Goal: Task Accomplishment & Management: Use online tool/utility

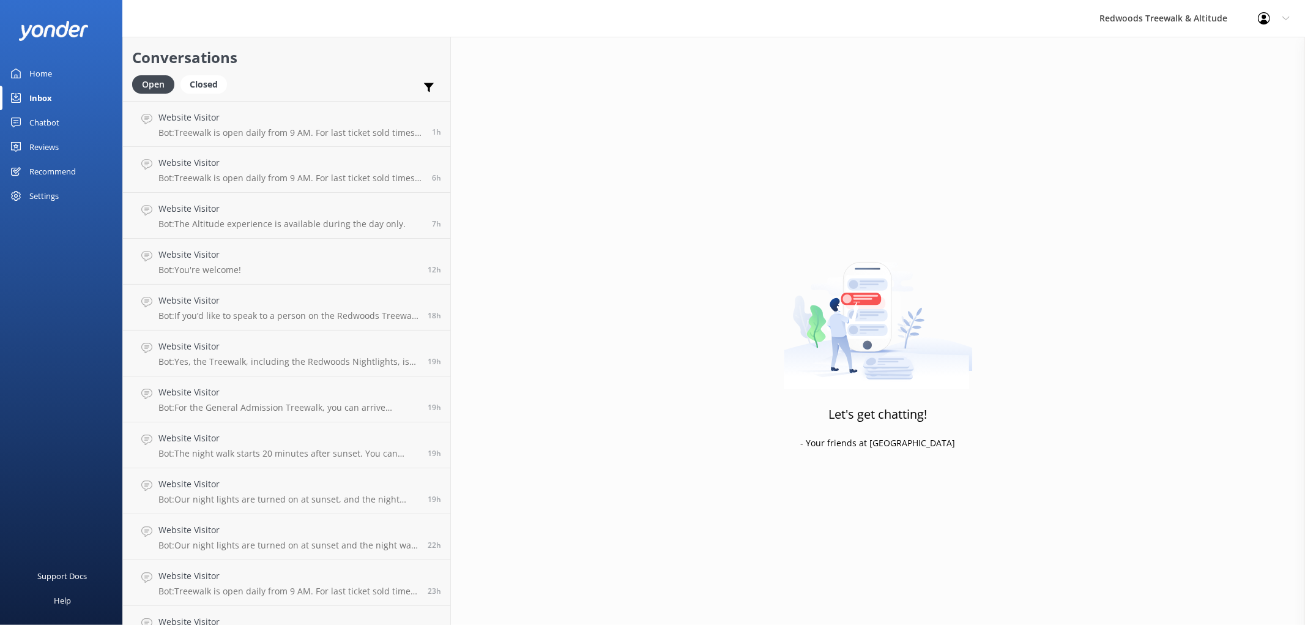
click at [59, 141] on link "Reviews" at bounding box center [61, 147] width 122 height 24
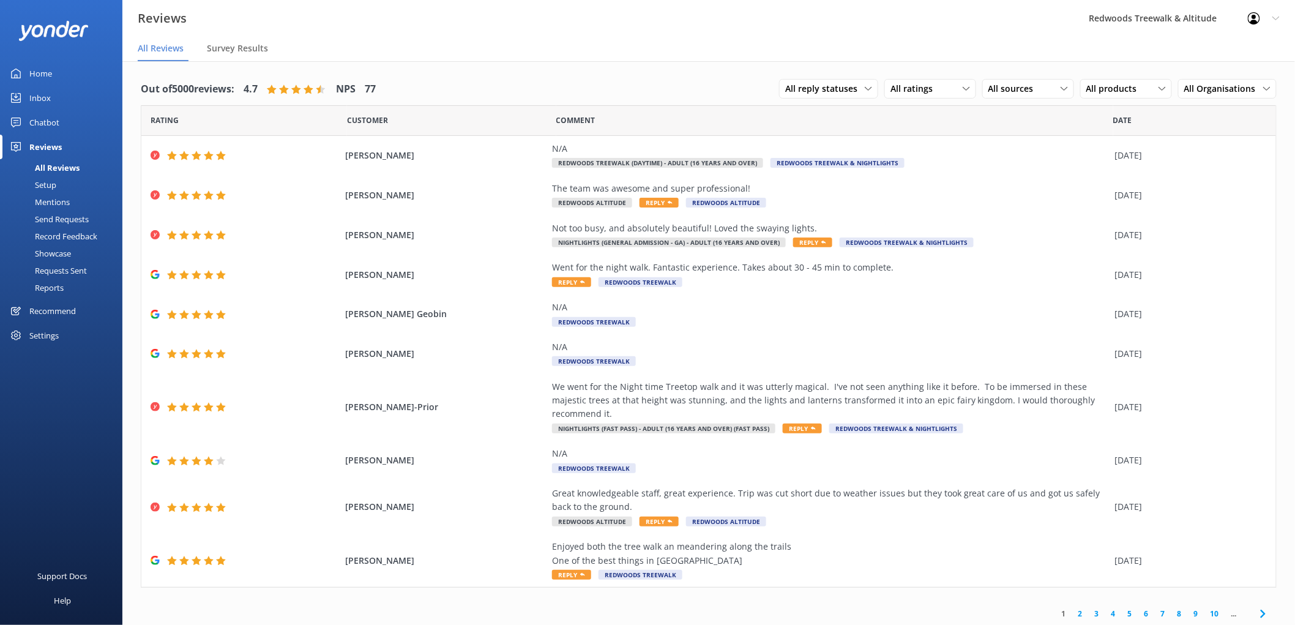
click at [64, 69] on link "Home" at bounding box center [61, 73] width 122 height 24
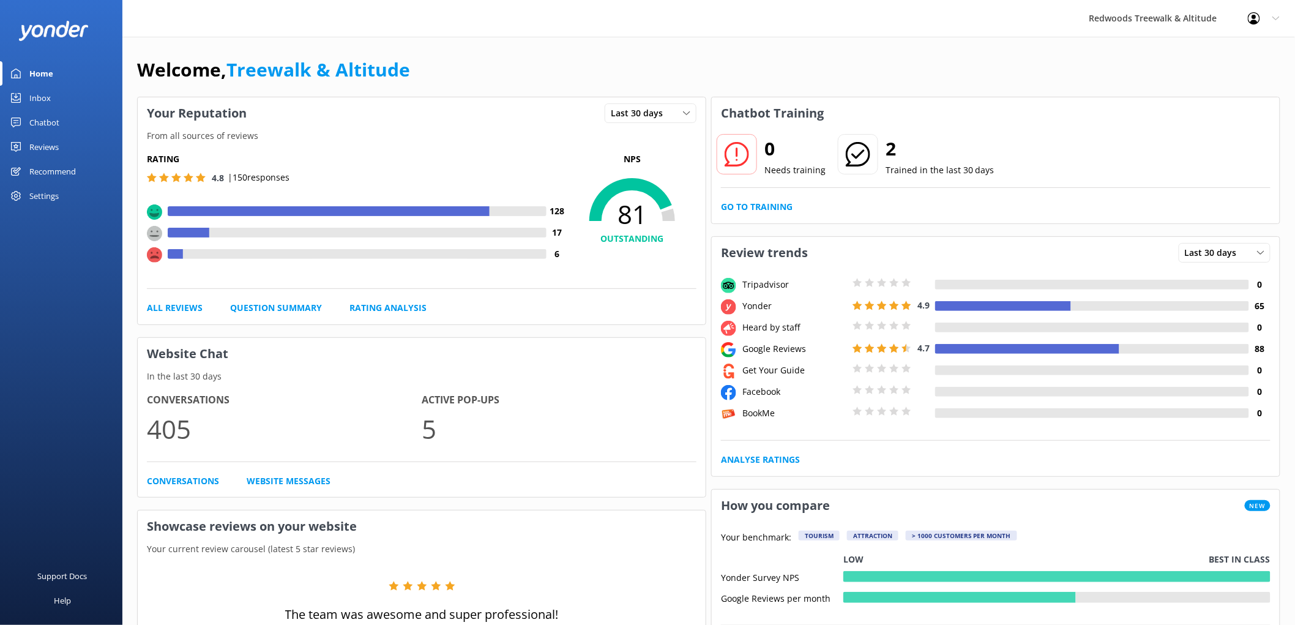
click at [40, 148] on div "Reviews" at bounding box center [43, 147] width 29 height 24
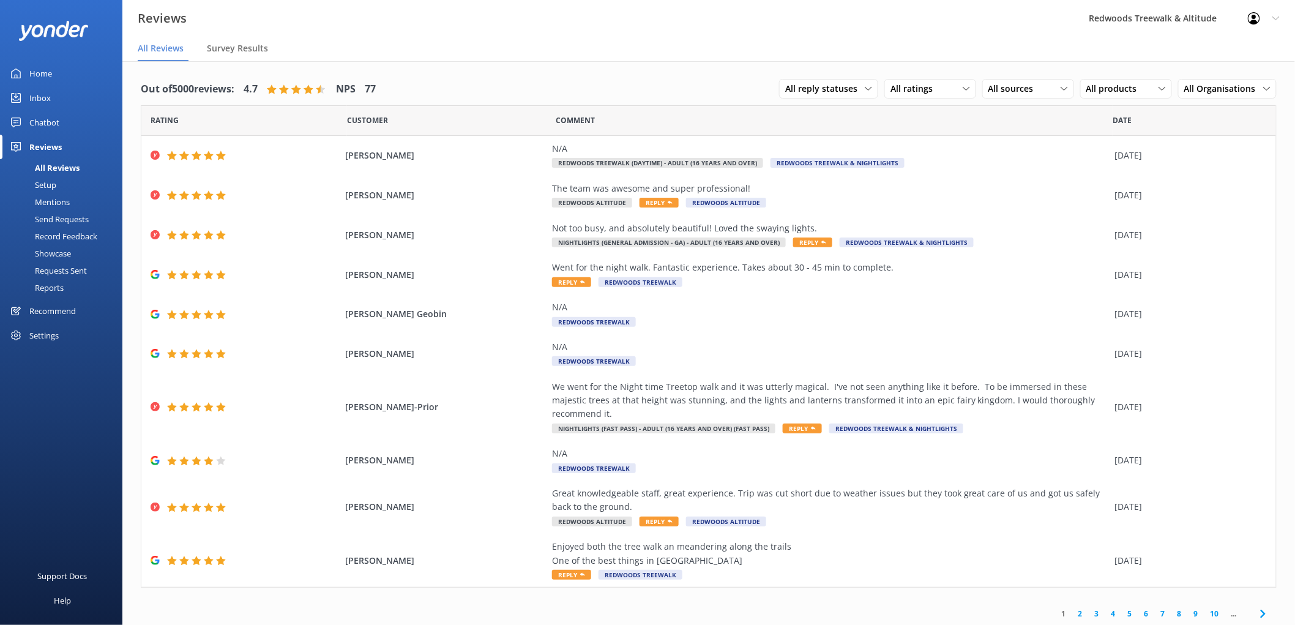
click at [40, 100] on div "Inbox" at bounding box center [39, 98] width 21 height 24
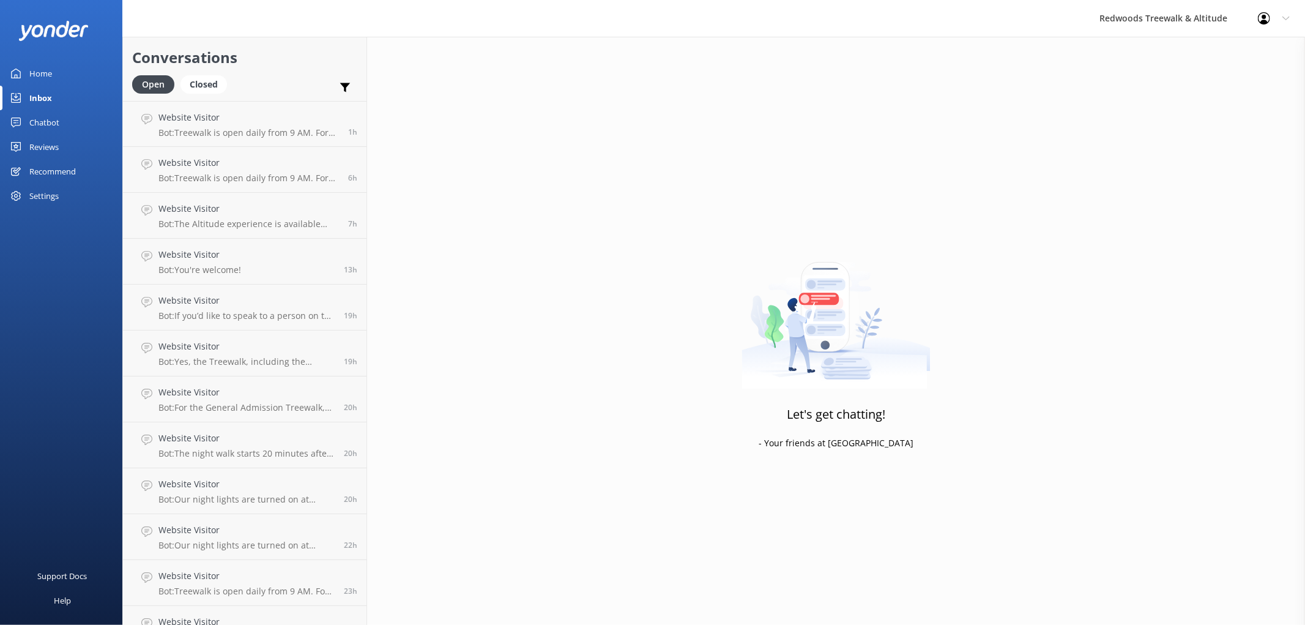
click at [48, 148] on div "Reviews" at bounding box center [43, 147] width 29 height 24
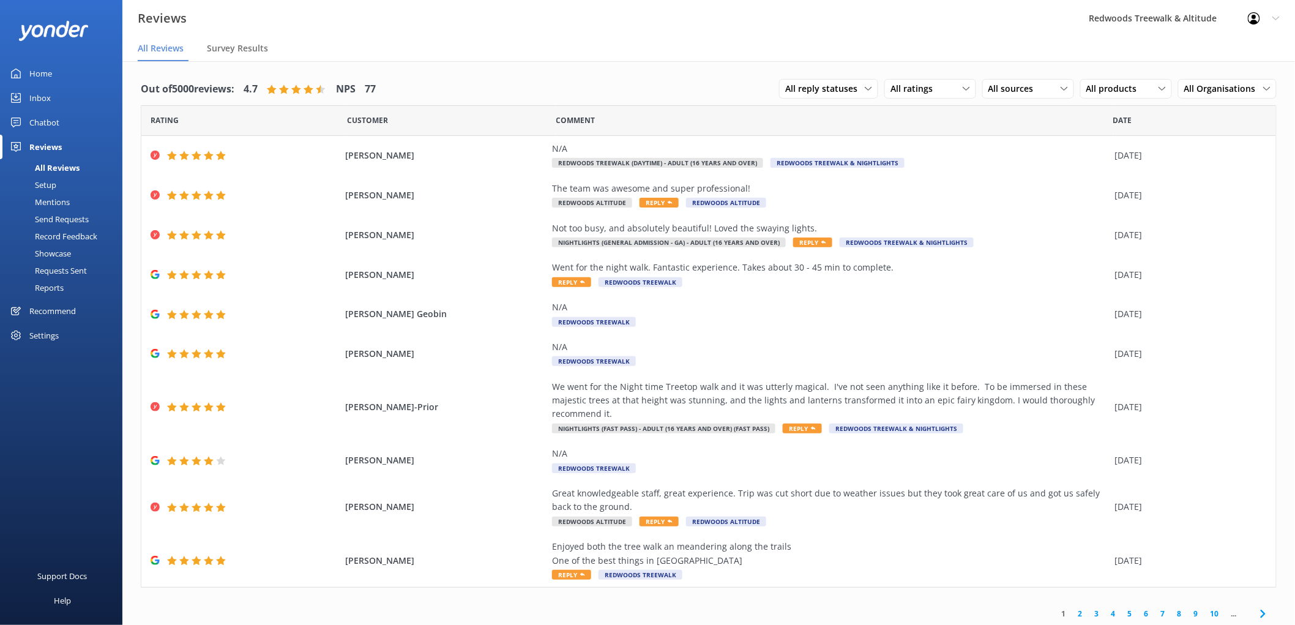
scroll to position [24, 0]
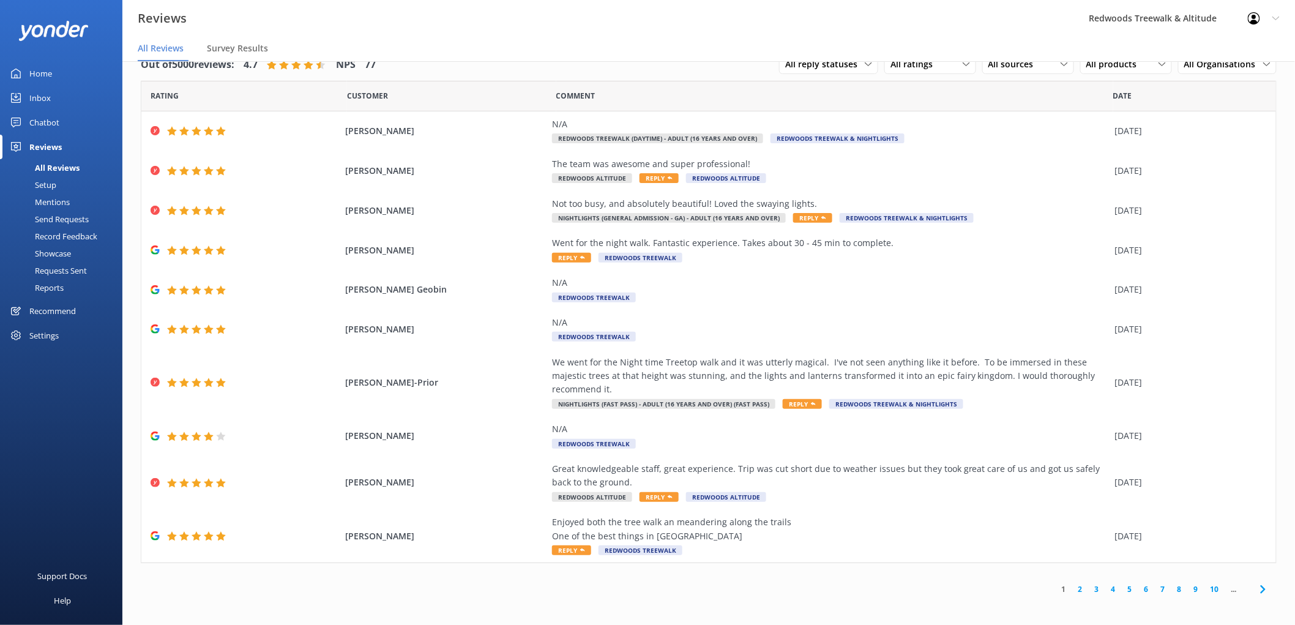
click at [1078, 583] on link "2" at bounding box center [1080, 589] width 17 height 12
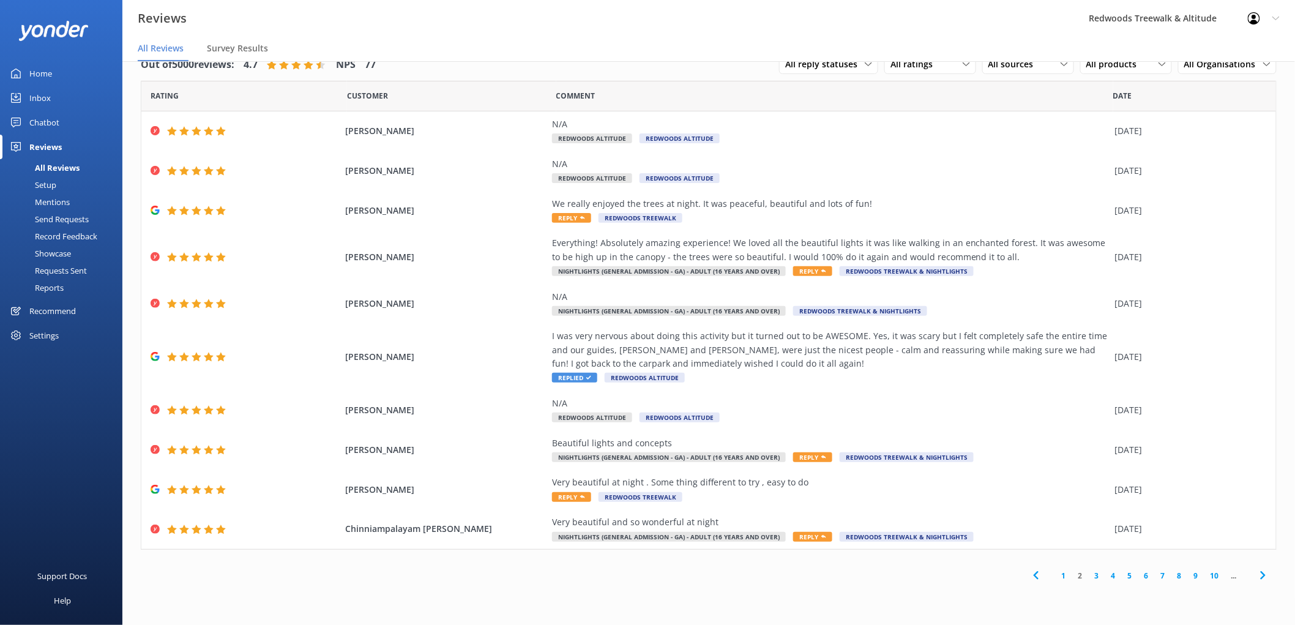
click at [1104, 578] on link "3" at bounding box center [1097, 576] width 17 height 12
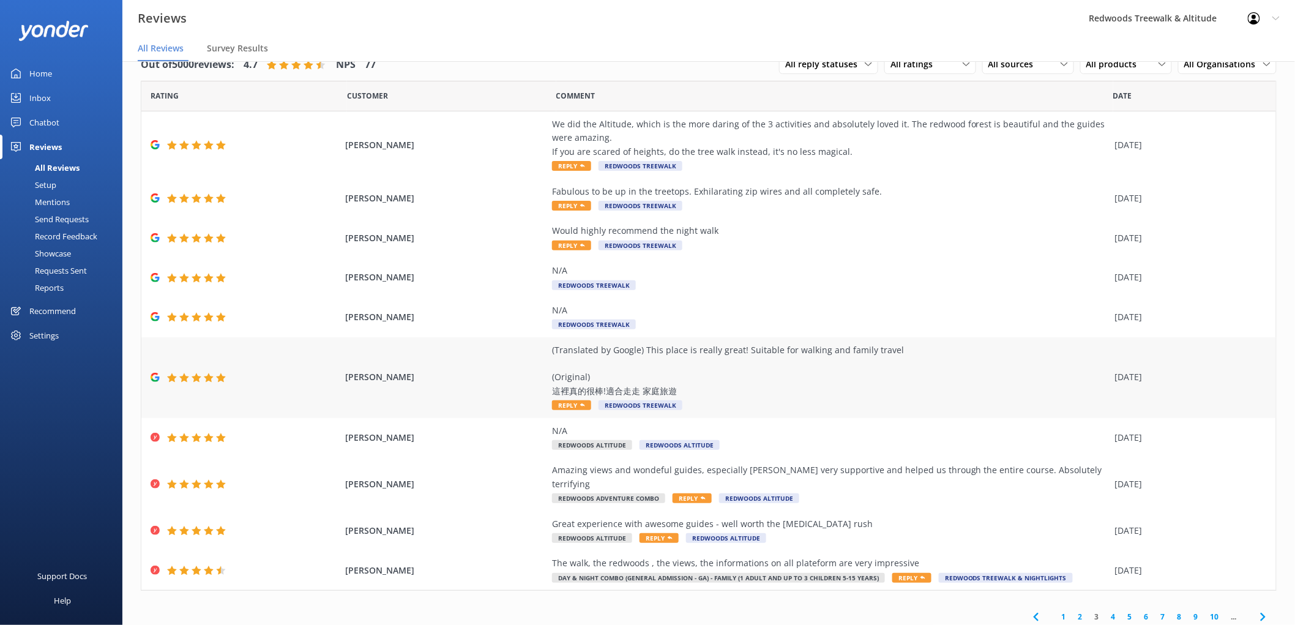
scroll to position [16, 0]
